Goal: Communication & Community: Answer question/provide support

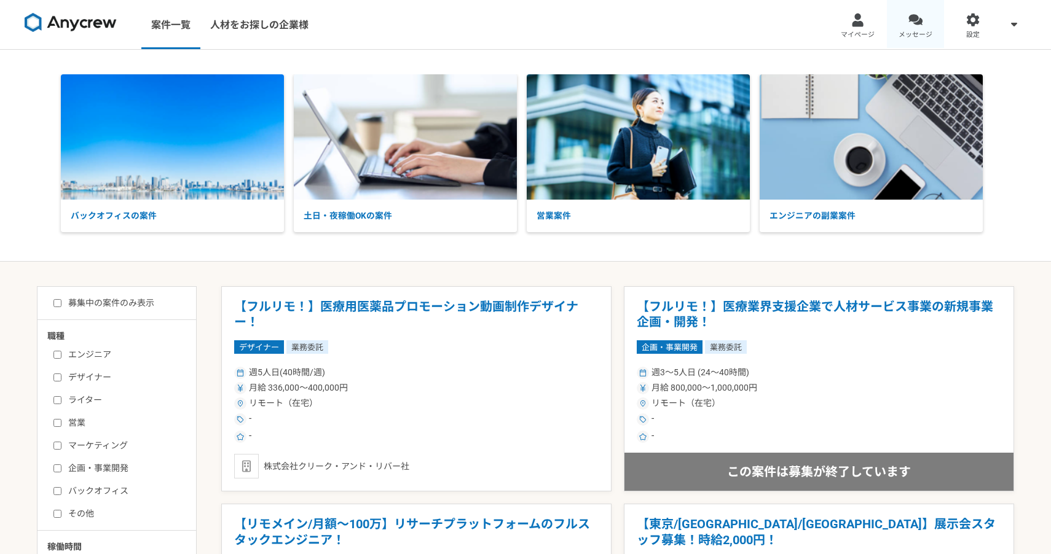
click at [918, 23] on div at bounding box center [915, 20] width 14 height 14
click at [935, 39] on link "メッセージ" at bounding box center [916, 24] width 58 height 49
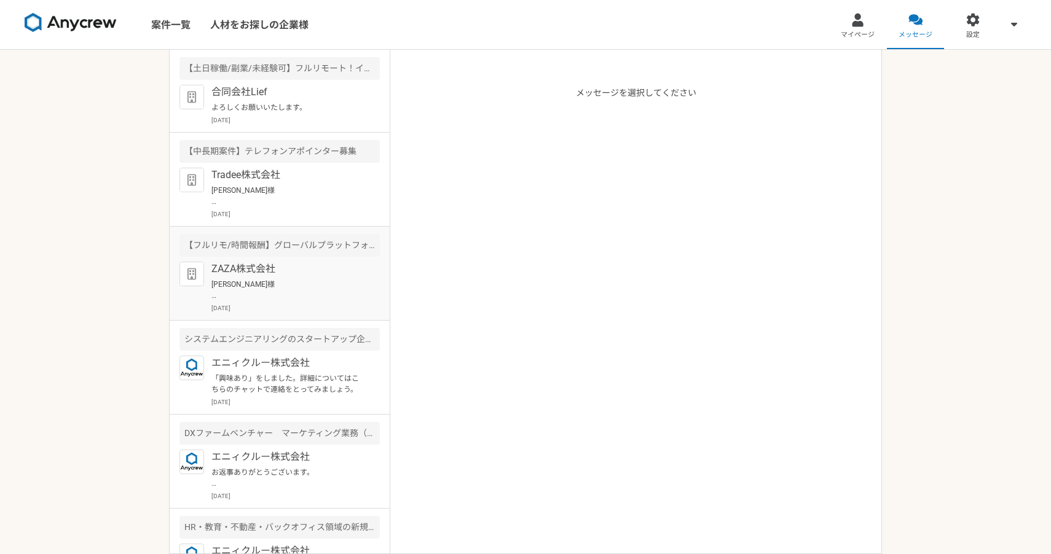
scroll to position [33, 0]
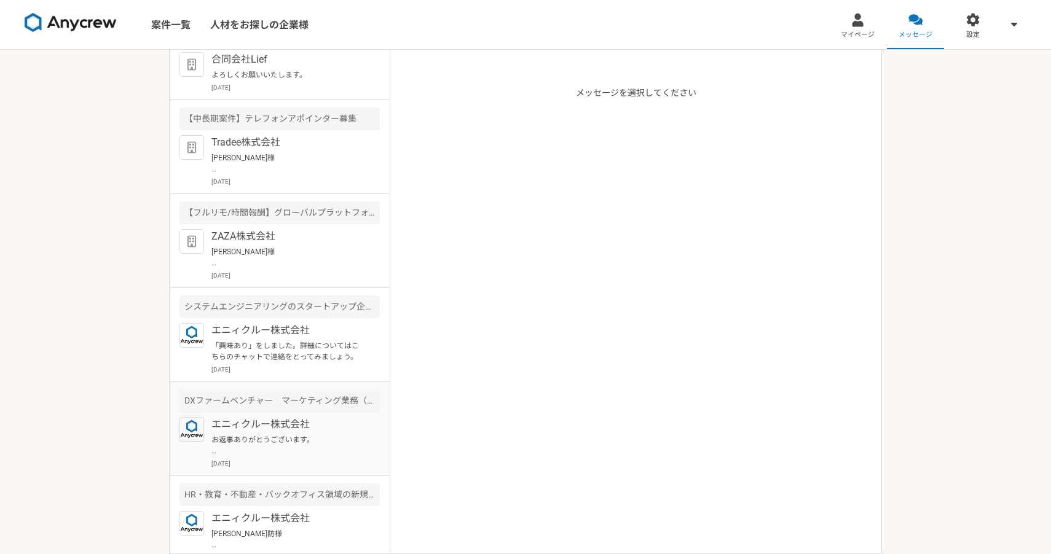
click at [281, 435] on p "お返事ありがとうございます。 [DATE]15:00にてご調整させていただきました。 また職務経歴も資料にてアップロードさせていただきました。 以上、ご確認の…" at bounding box center [287, 446] width 152 height 22
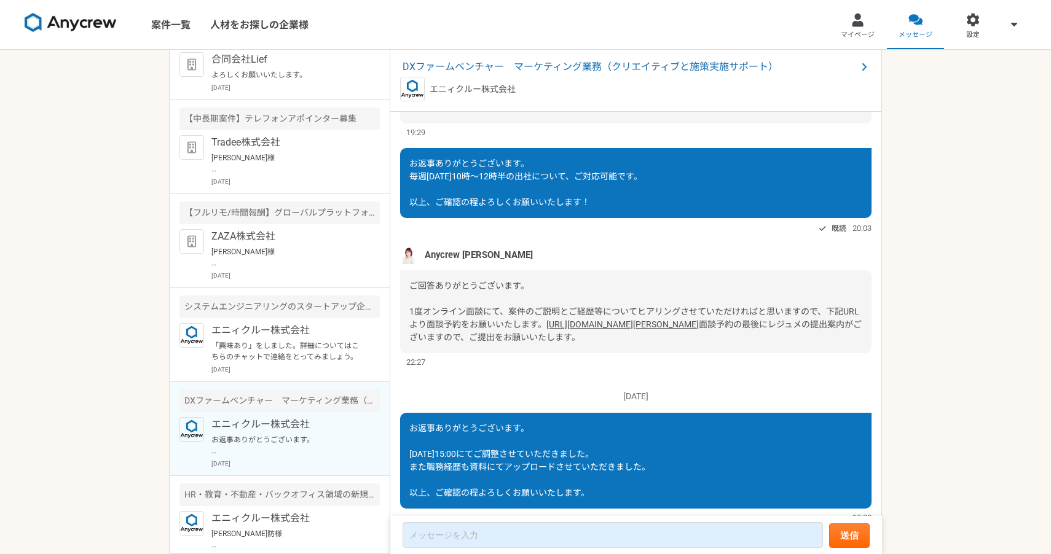
scroll to position [420, 0]
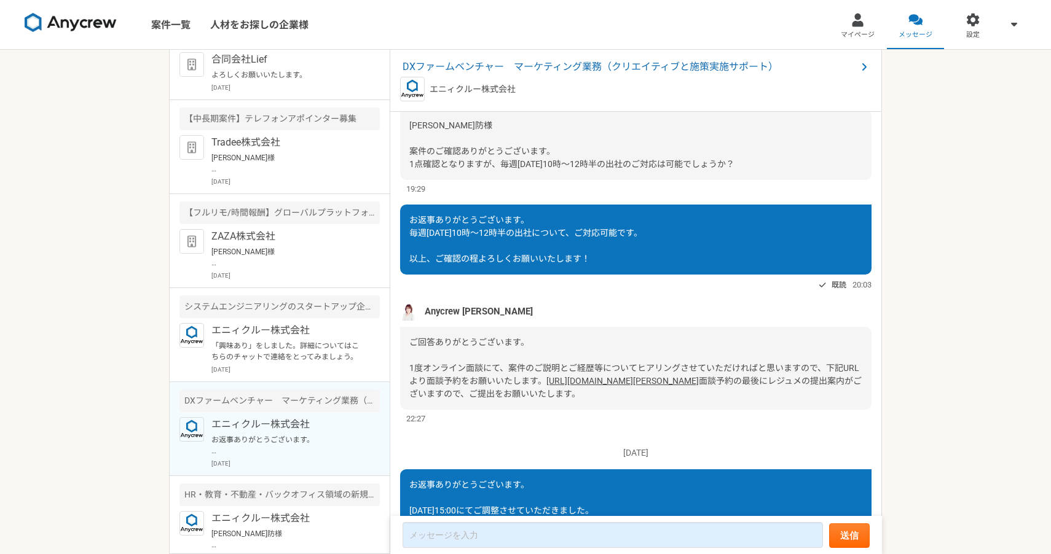
click at [458, 310] on span "Anycrew [PERSON_NAME]" at bounding box center [479, 312] width 108 height 14
click at [404, 314] on img at bounding box center [409, 311] width 18 height 18
click at [403, 313] on img at bounding box center [409, 311] width 18 height 18
click at [410, 313] on img at bounding box center [409, 311] width 18 height 18
click at [581, 67] on span "DXファームベンチャー　マーケティング業務（クリエイティブと施策実施サポート）" at bounding box center [630, 67] width 454 height 15
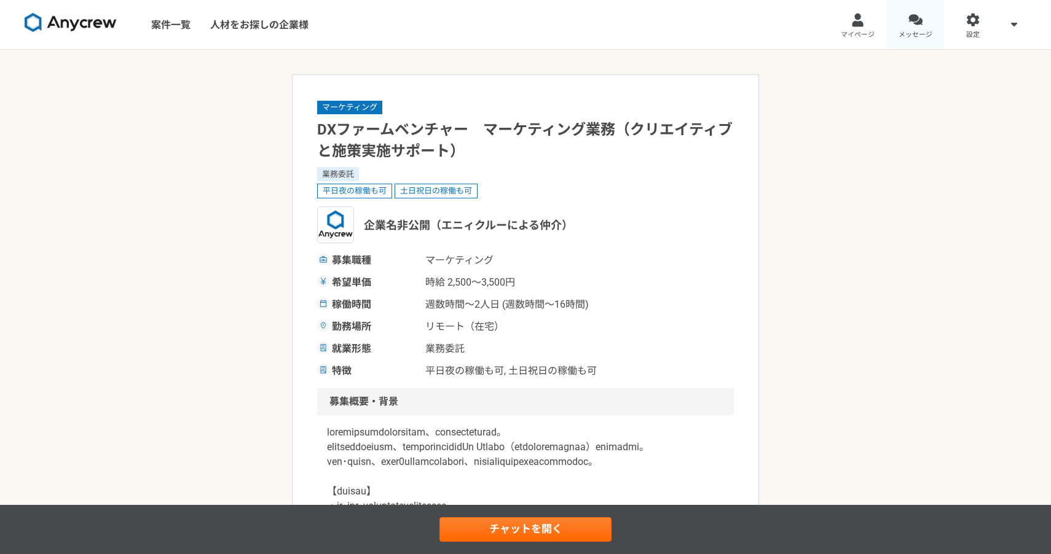
click at [911, 31] on span "メッセージ" at bounding box center [916, 35] width 34 height 10
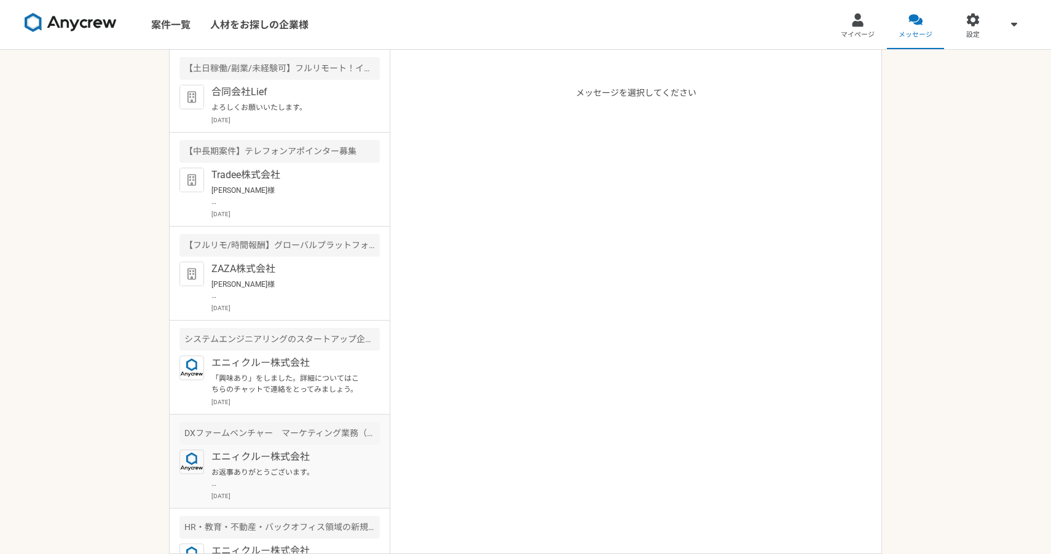
click at [291, 482] on p "お返事ありがとうございます。 [DATE]15:00にてご調整させていただきました。 また職務経歴も資料にてアップロードさせていただきました。 以上、ご確認の…" at bounding box center [287, 478] width 152 height 22
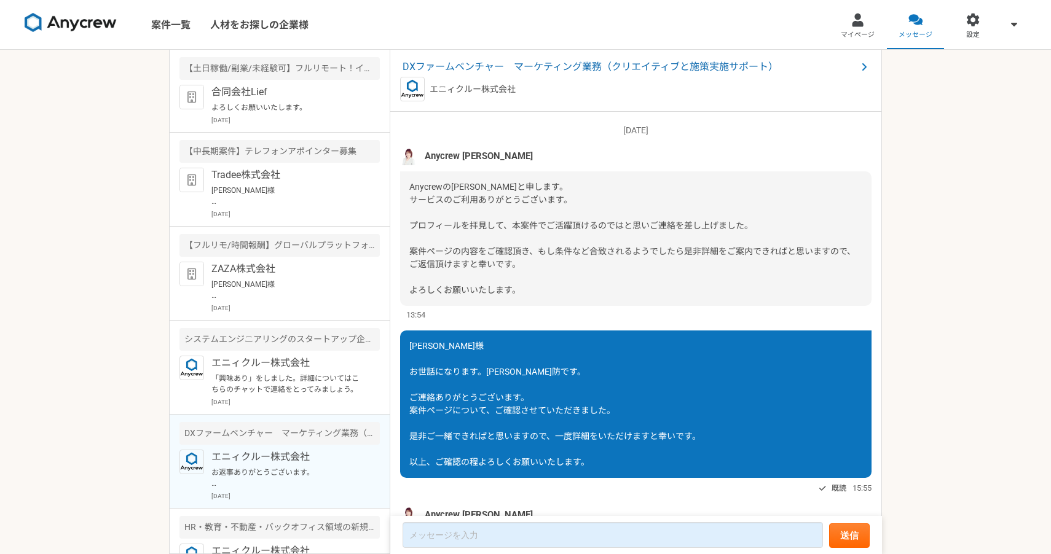
scroll to position [559, 0]
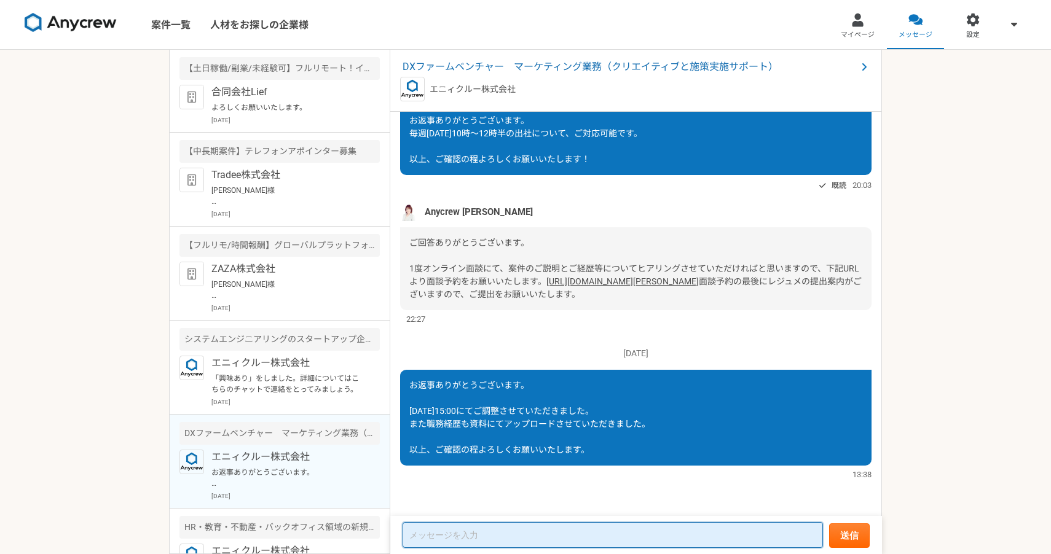
click at [475, 533] on textarea at bounding box center [613, 535] width 420 height 26
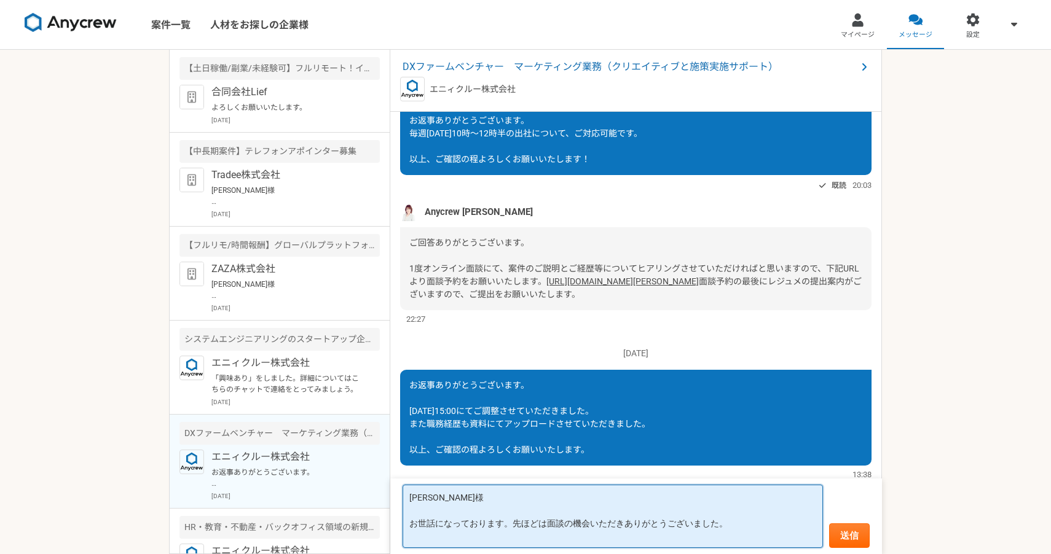
paste textarea "[URL][DOMAIN_NAME]"
click at [734, 525] on textarea "[PERSON_NAME]様 お世話になっております。先ほどは面談の機会いただきありがとうございました。 [URL][DOMAIN_NAME]" at bounding box center [613, 516] width 420 height 63
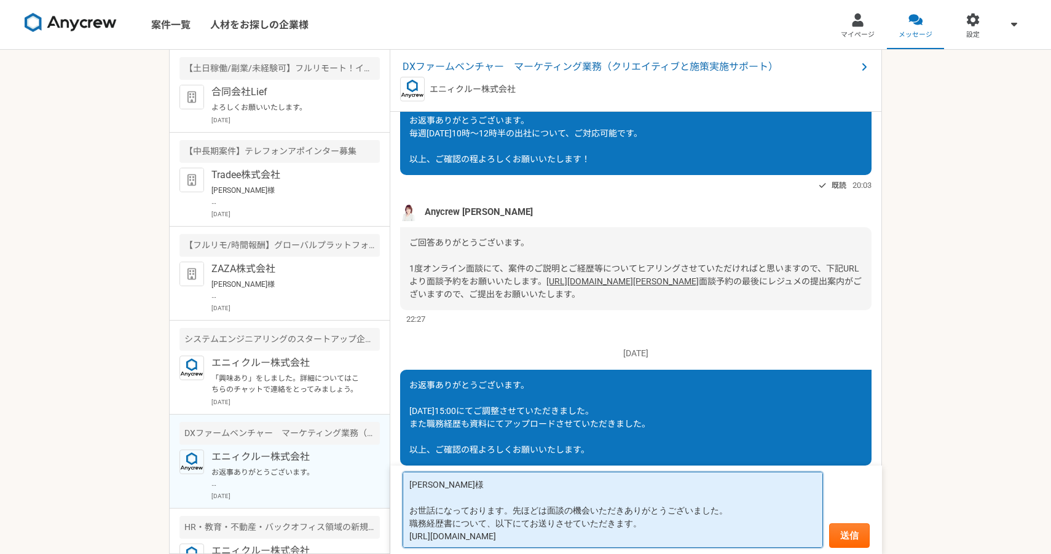
click at [582, 538] on textarea "[PERSON_NAME]様 お世話になっております。先ほどは面談の機会いただきありがとうございました。 職務経歴書について、以下にてお送りさせていただきます…" at bounding box center [613, 510] width 420 height 76
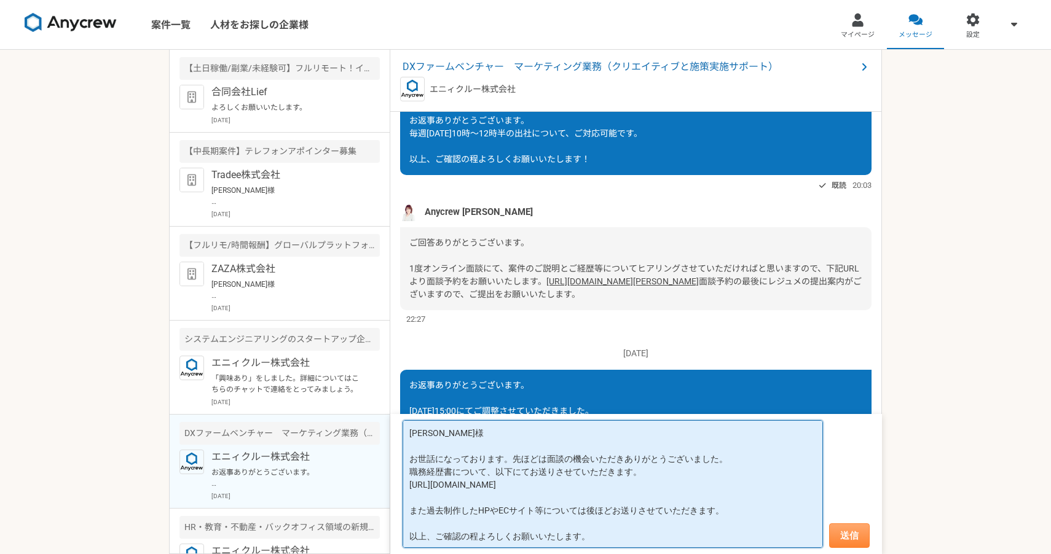
type textarea "[PERSON_NAME]様 お世話になっております。先ほどは面談の機会いただきありがとうございました。 職務経歴書について、以下にてお送りさせていただきます…"
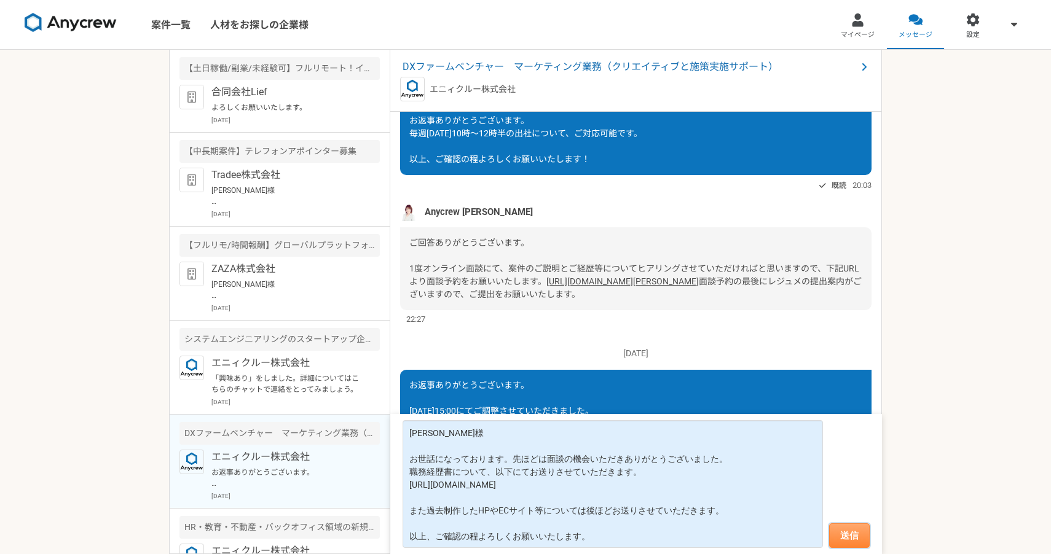
click at [853, 537] on button "送信" at bounding box center [849, 536] width 41 height 25
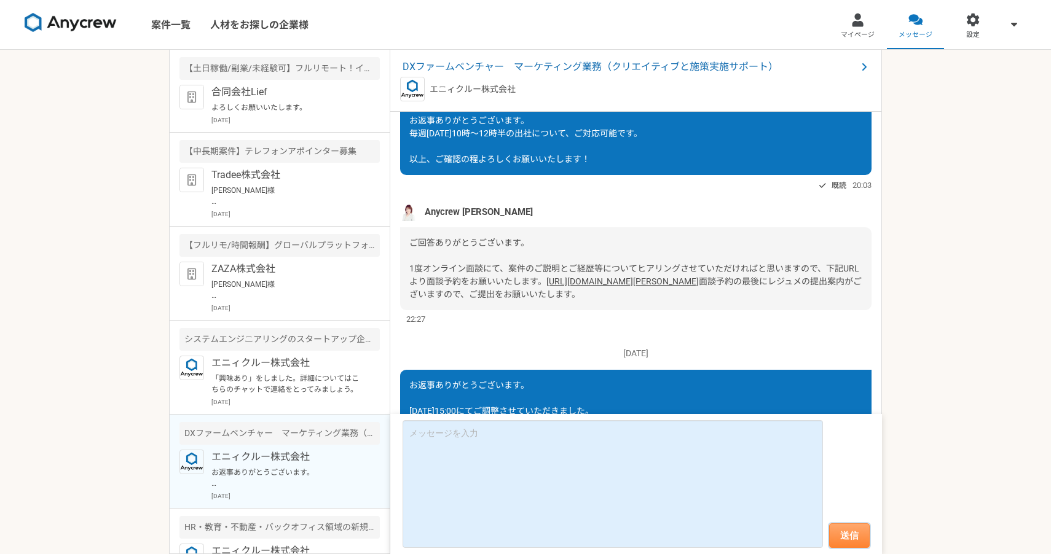
scroll to position [753, 0]
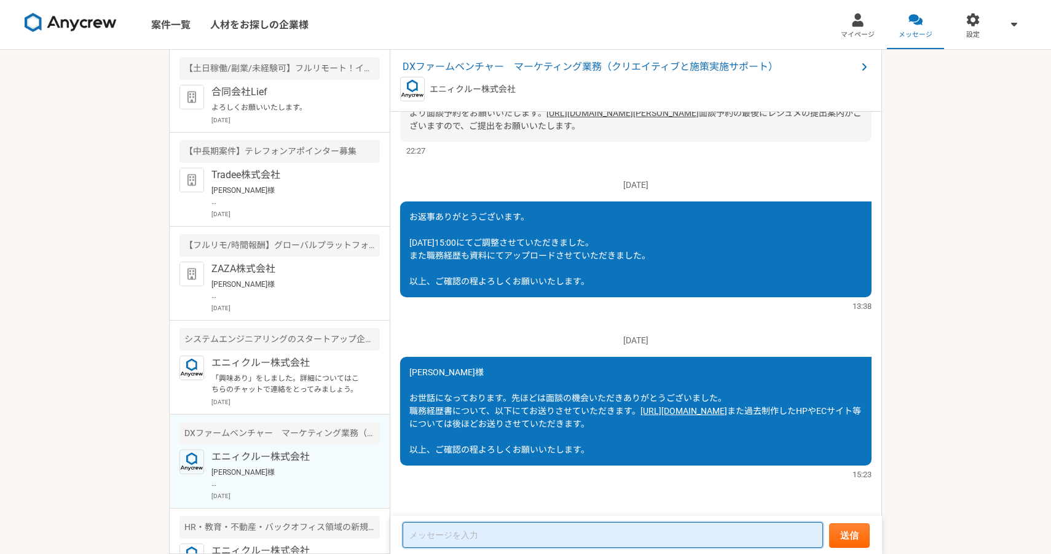
click at [497, 539] on textarea at bounding box center [613, 535] width 420 height 26
paste textarea "<HP制作> [URL][DOMAIN_NAME] [URL][DOMAIN_NAME] <ECサイト制作> [URL][DOMAIN_NAME] <商品開発…"
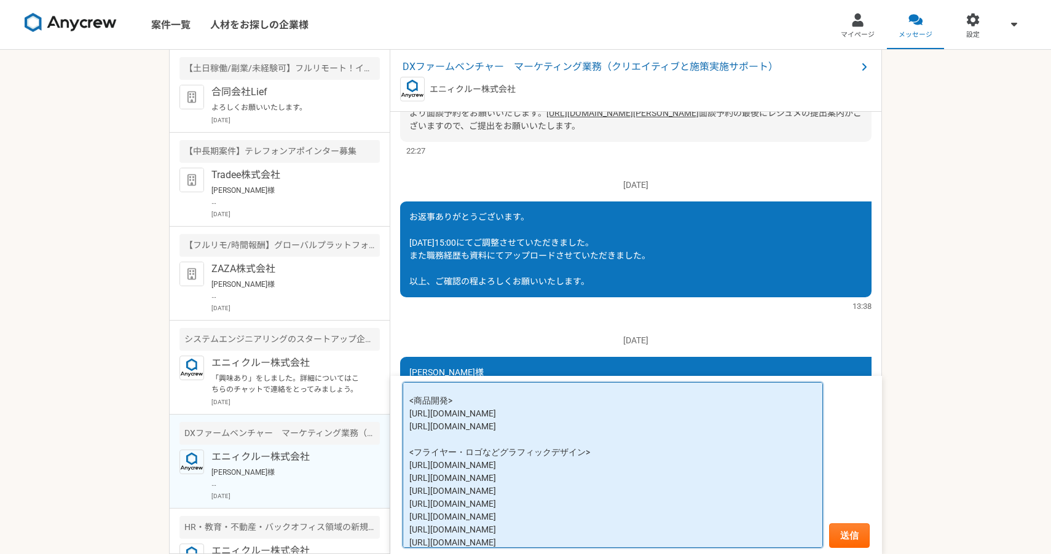
scroll to position [0, 0]
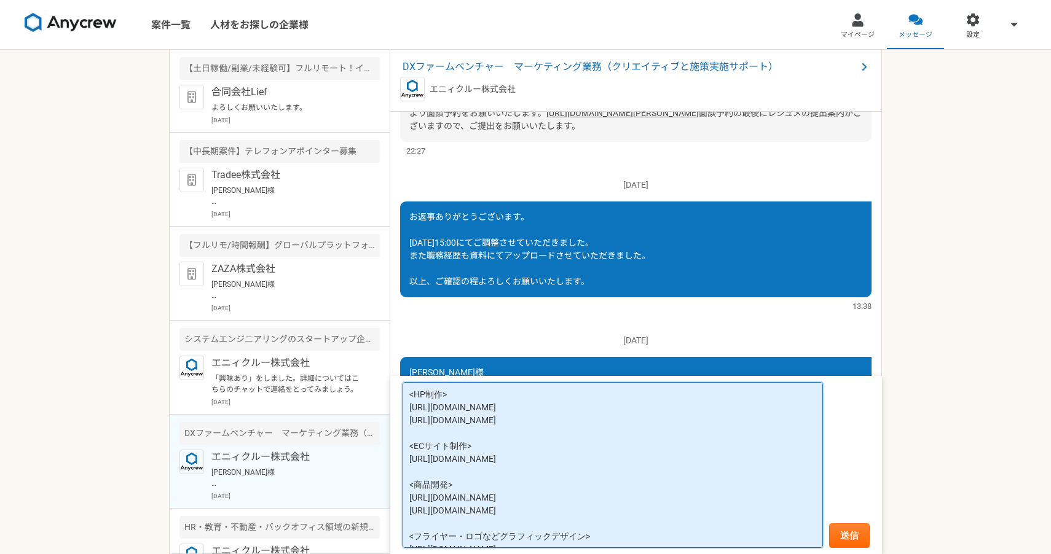
click at [408, 396] on textarea "<HP制作> [URL][DOMAIN_NAME] [URL][DOMAIN_NAME] <ECサイト制作> [URL][DOMAIN_NAME] <商品開発…" at bounding box center [613, 465] width 420 height 167
click at [439, 391] on textarea "<HP制作> [URL][DOMAIN_NAME] [URL][DOMAIN_NAME] <ECサイト制作> [URL][DOMAIN_NAME] <商品開発…" at bounding box center [613, 465] width 420 height 167
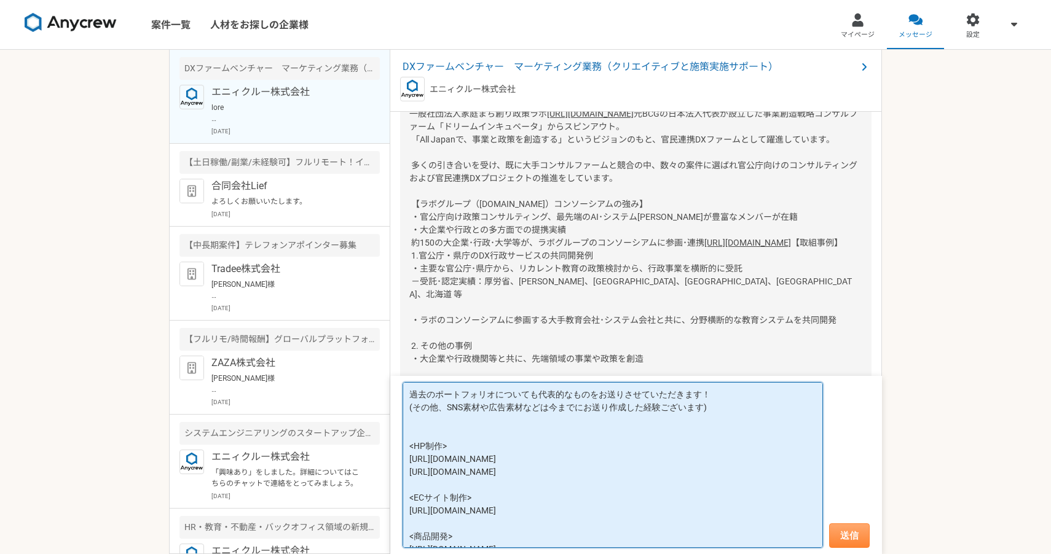
type textarea "過去のポートフォリオについても代表的なものをお送りさせていただきます！ (その他、SNS素材や広告素材などは今までにお送り作成した経験ございます) <HP制作…"
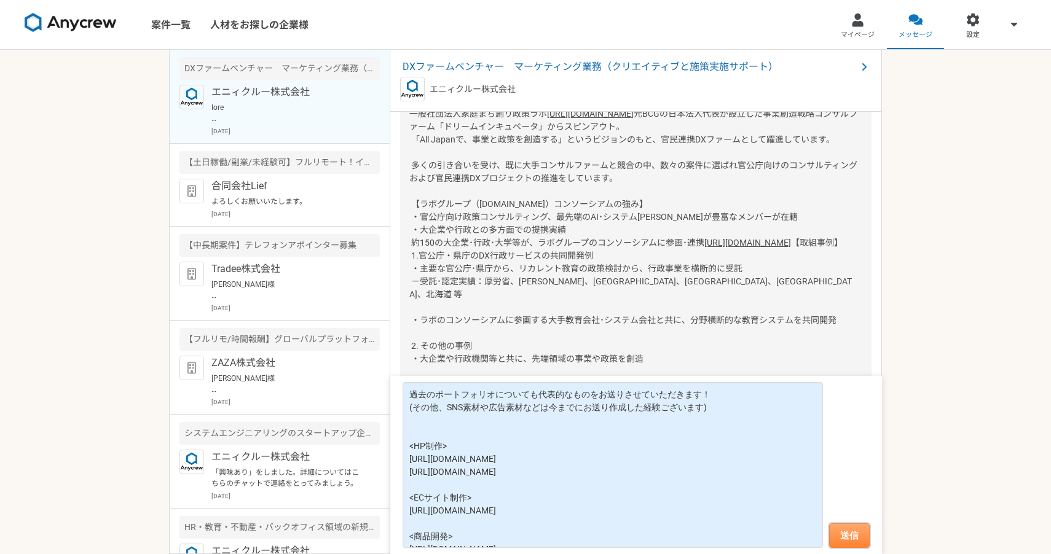
click at [850, 527] on button "送信" at bounding box center [849, 536] width 41 height 25
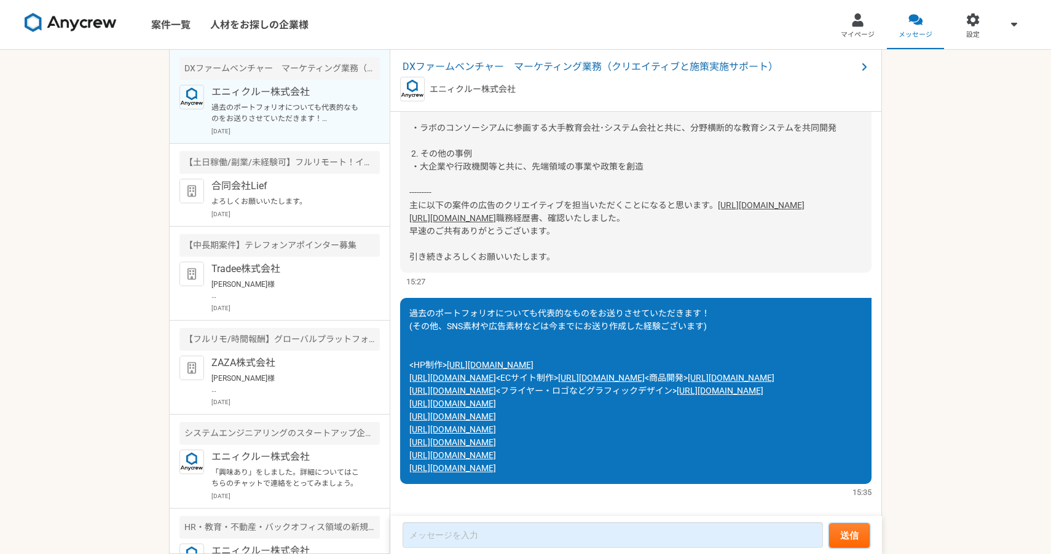
scroll to position [1372, 0]
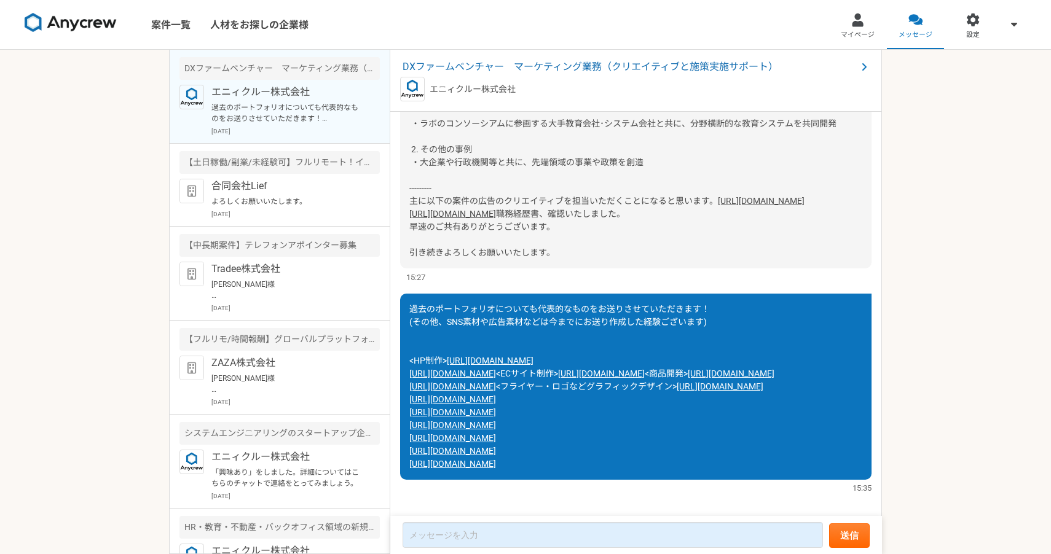
click at [718, 206] on link "[URL][DOMAIN_NAME]" at bounding box center [761, 201] width 87 height 10
click at [489, 219] on link "[URL][DOMAIN_NAME]" at bounding box center [452, 214] width 87 height 10
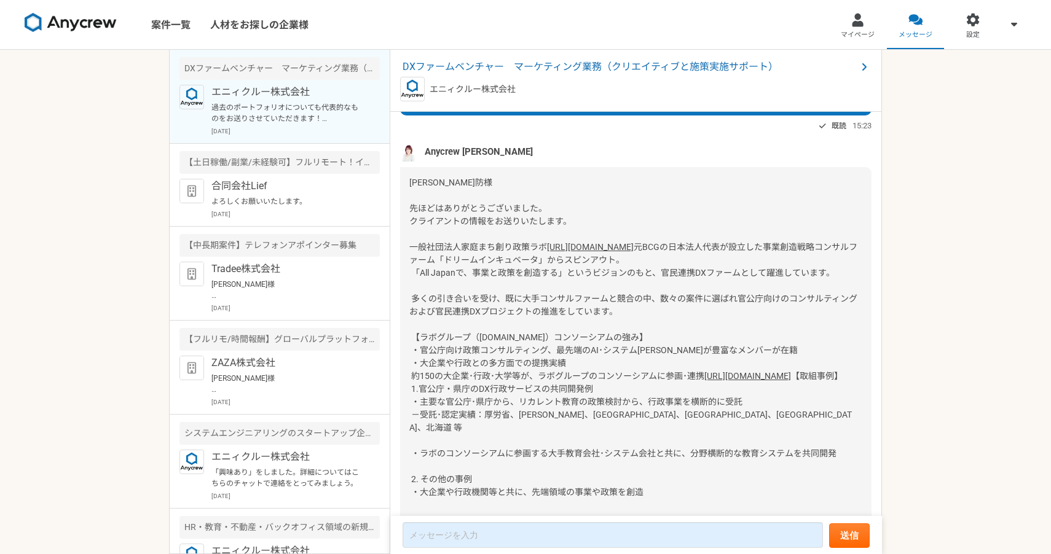
scroll to position [1014, 0]
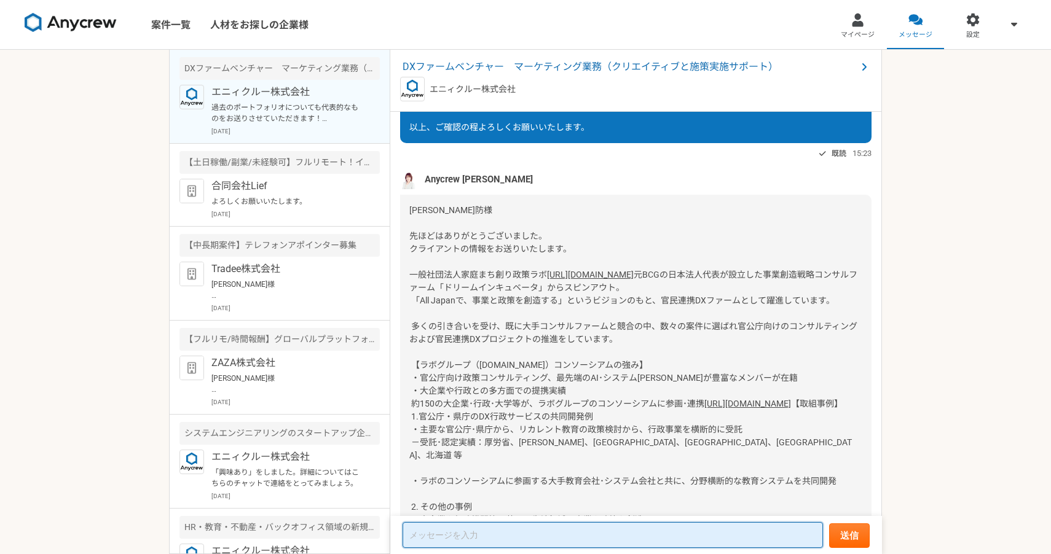
click at [432, 538] on textarea at bounding box center [613, 535] width 420 height 26
type textarea "暗"
type textarea "l"
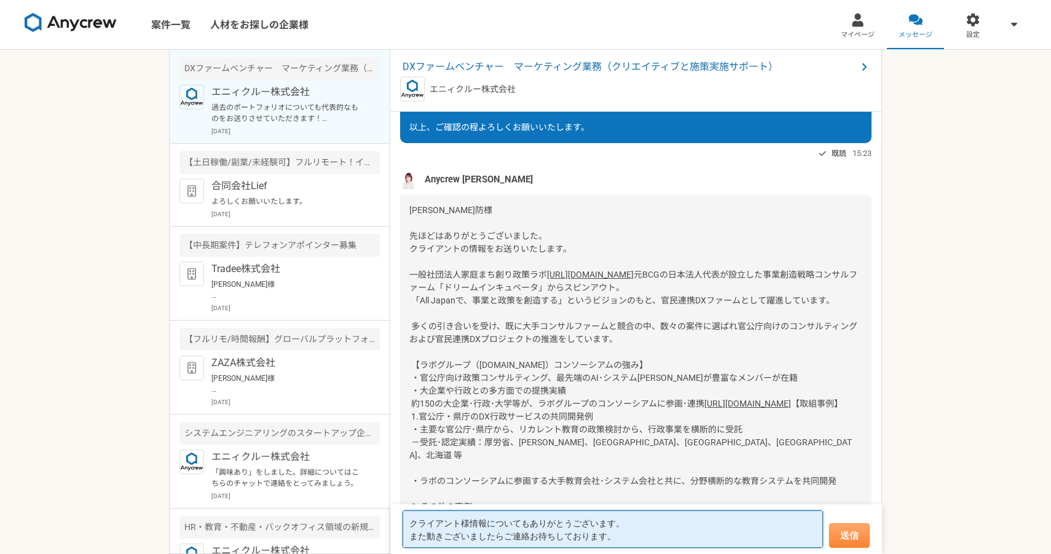
type textarea "クライアント様情報についてもありがとうございます。 また動きございましたらご連絡お待ちしております。"
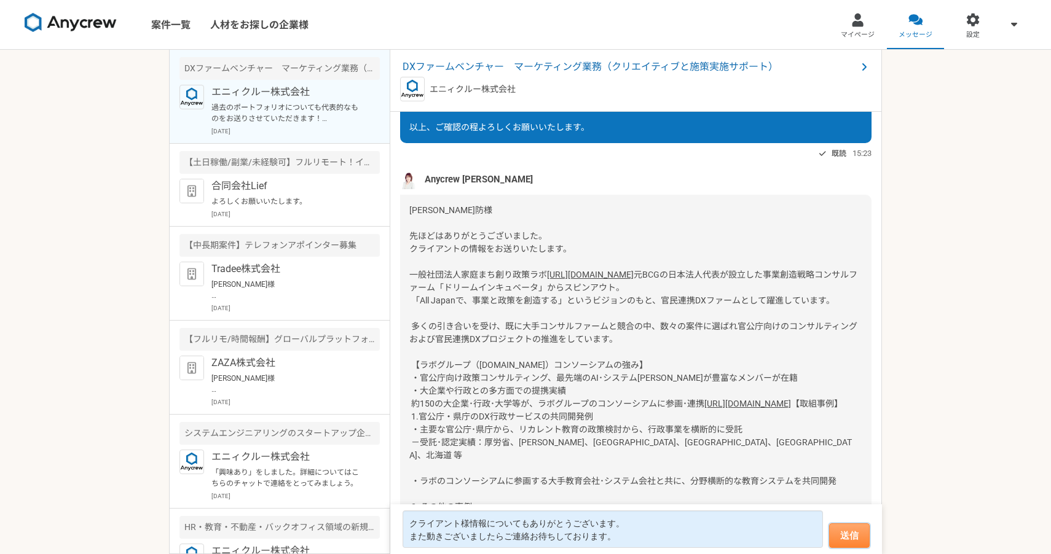
click at [847, 545] on button "送信" at bounding box center [849, 536] width 41 height 25
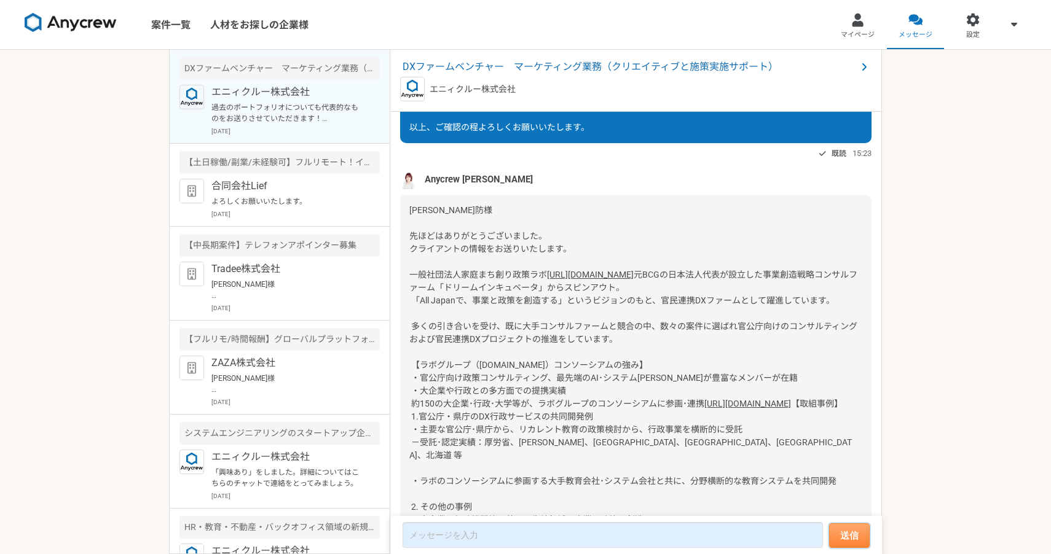
scroll to position [1764, 0]
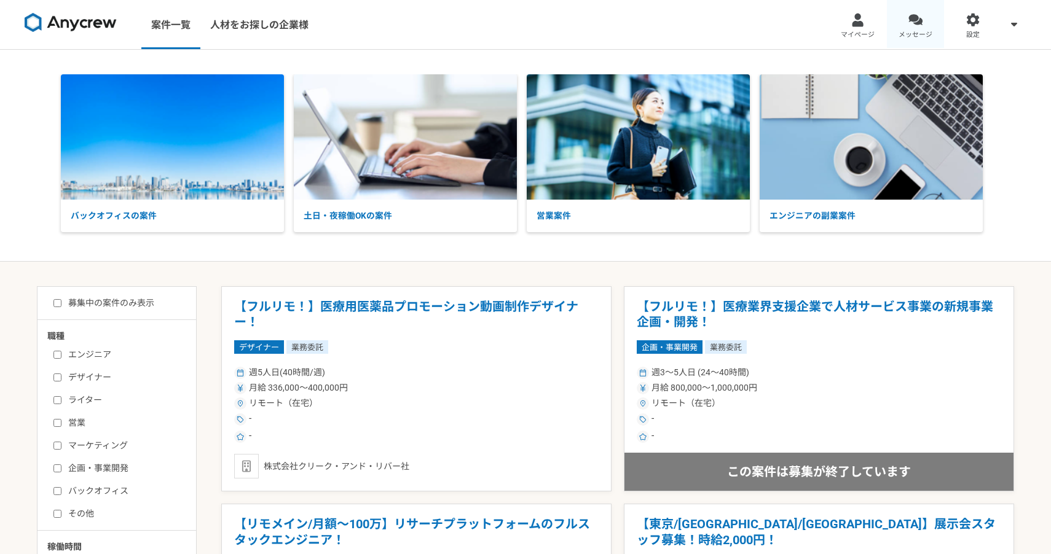
click at [921, 20] on div at bounding box center [915, 20] width 14 height 14
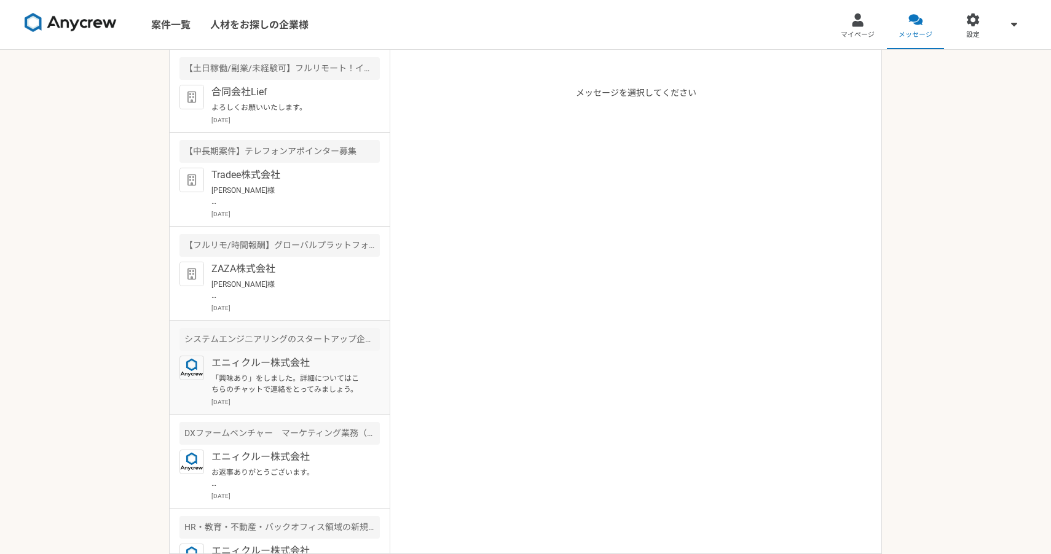
click at [297, 396] on div "エニィクルー株式会社 「興味あり」をしました。詳細についてはこちらのチャットで連絡をとってみましょう。 2025年8月11日" at bounding box center [295, 381] width 168 height 51
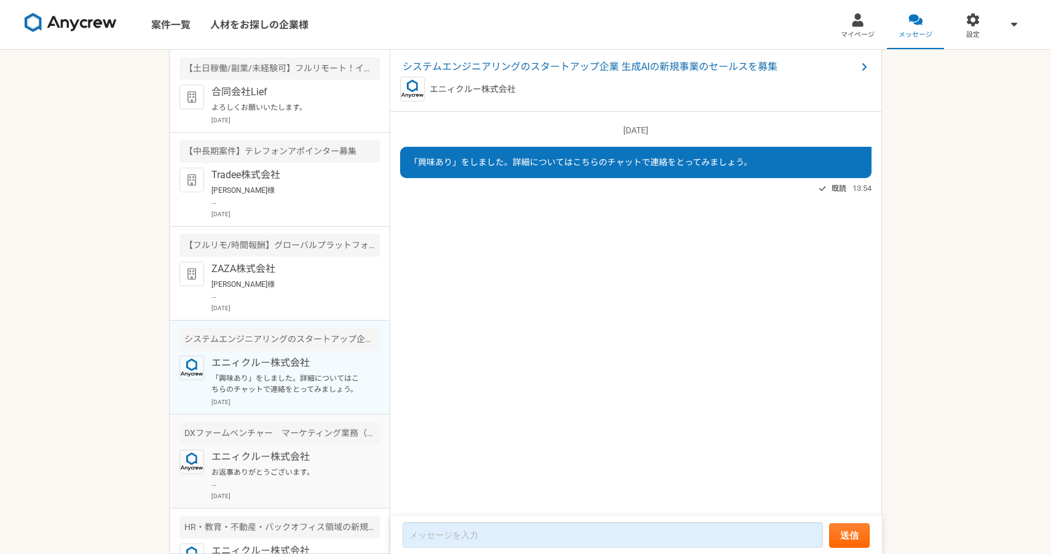
click at [294, 457] on p "エニィクルー株式会社" at bounding box center [287, 457] width 152 height 15
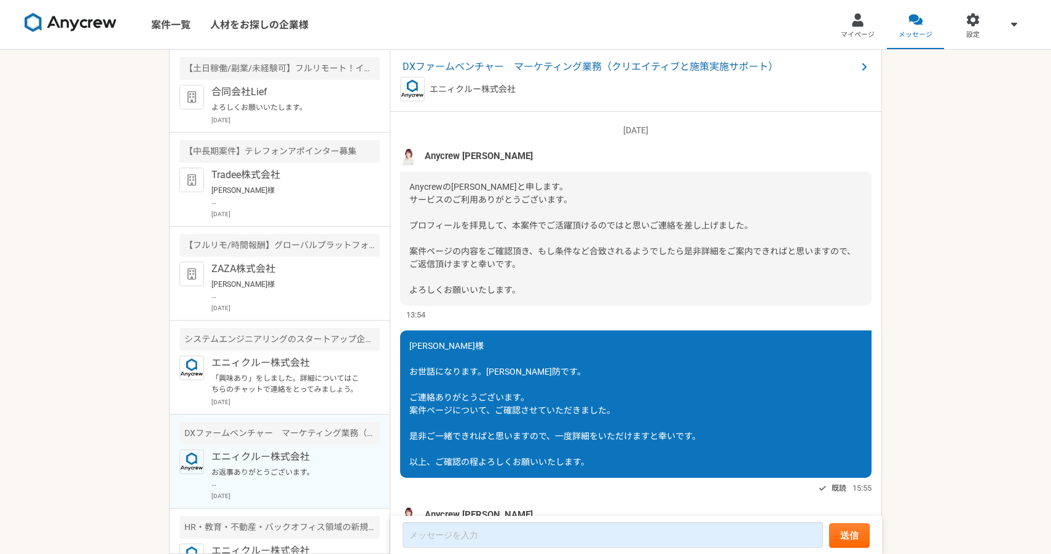
scroll to position [559, 0]
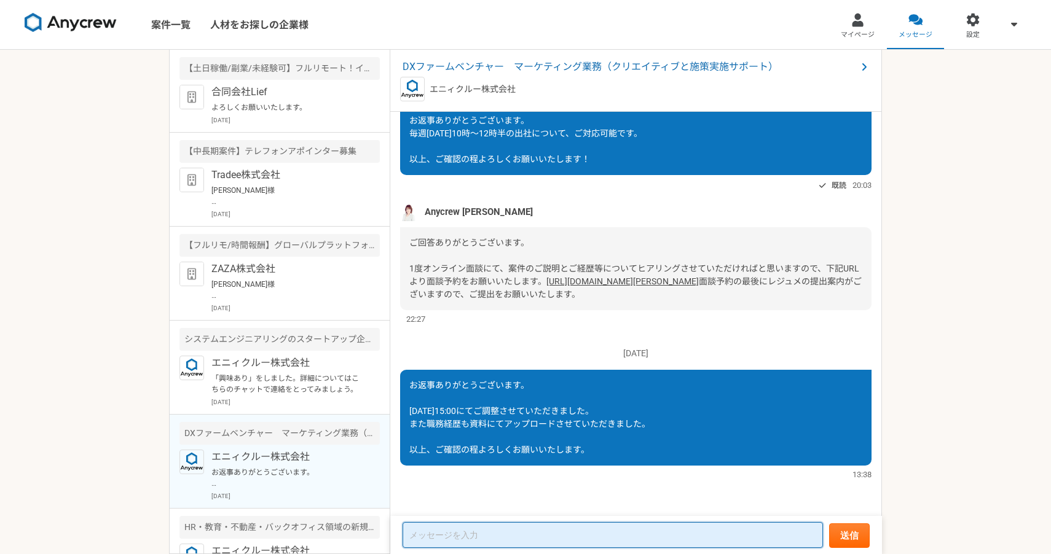
click at [497, 534] on textarea at bounding box center [613, 535] width 420 height 26
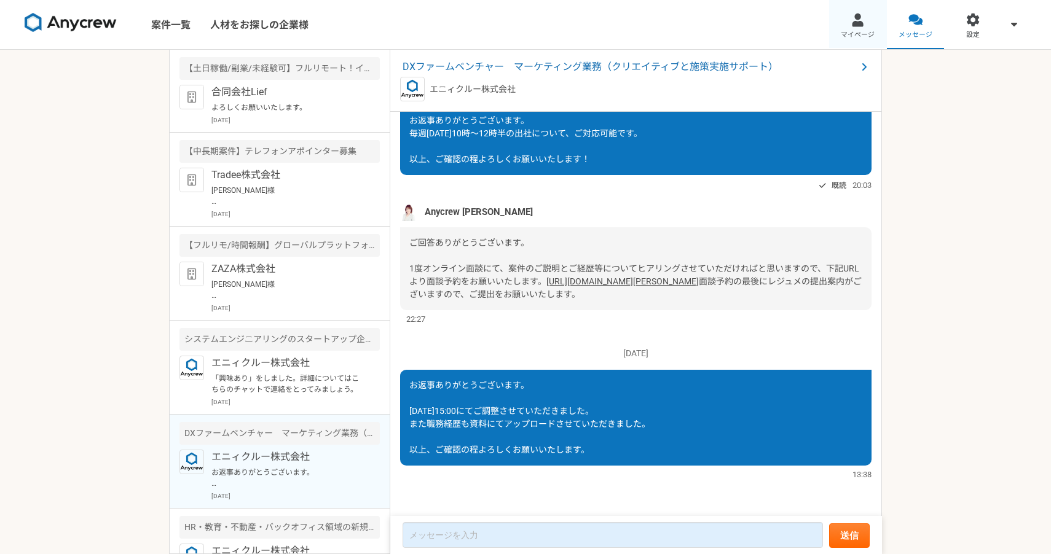
click at [860, 39] on span "マイページ" at bounding box center [858, 35] width 34 height 10
